Goal: Task Accomplishment & Management: Use online tool/utility

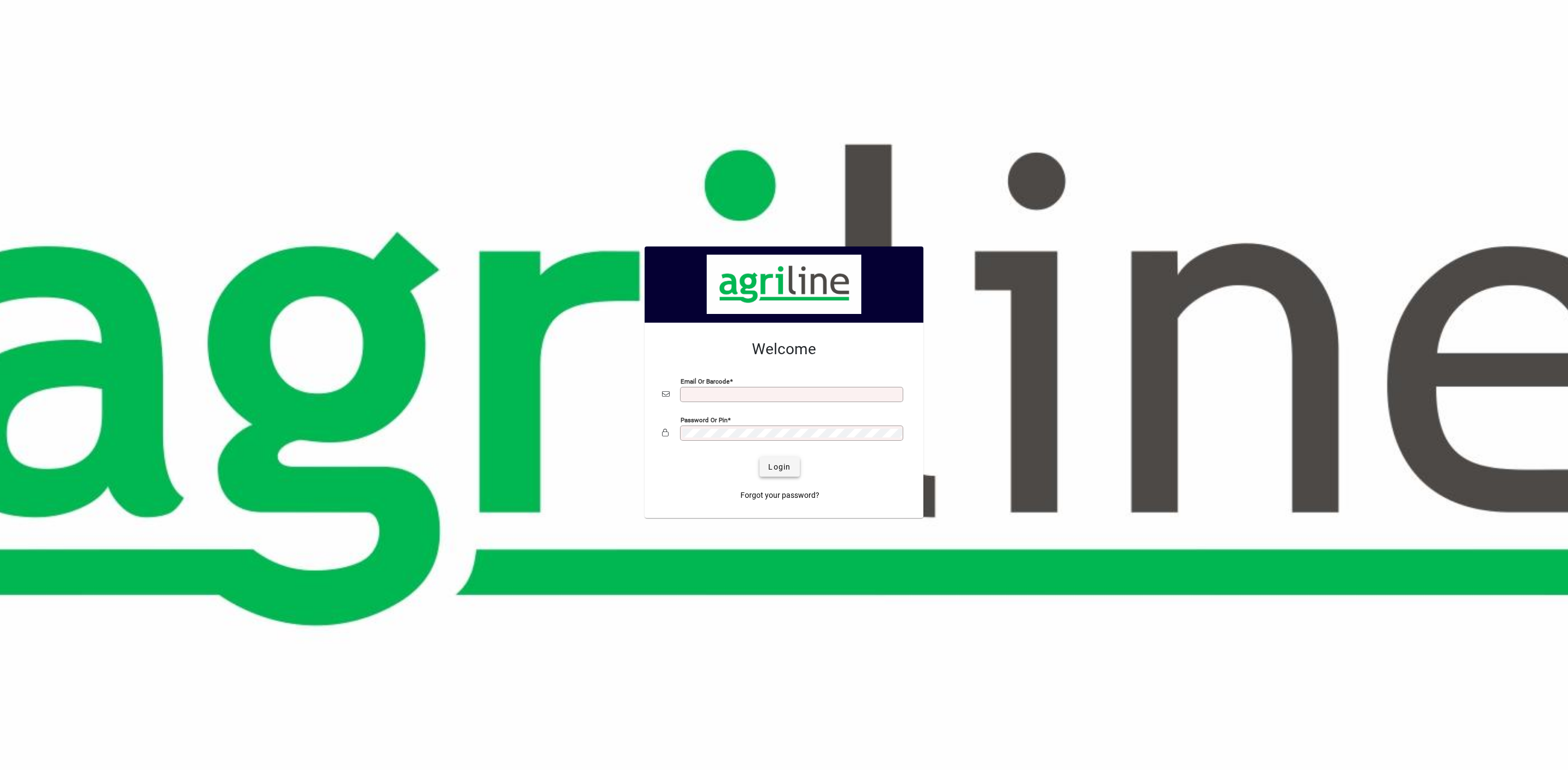
type input "**********"
click at [772, 473] on span "Login" at bounding box center [779, 467] width 23 height 12
